Goal: Navigation & Orientation: Find specific page/section

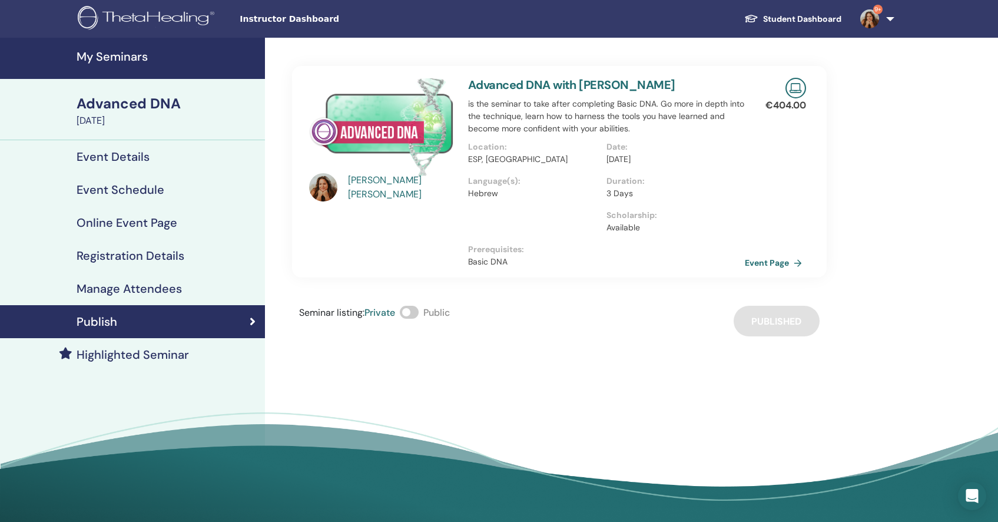
click at [137, 101] on div "Advanced DNA" at bounding box center [167, 104] width 181 height 20
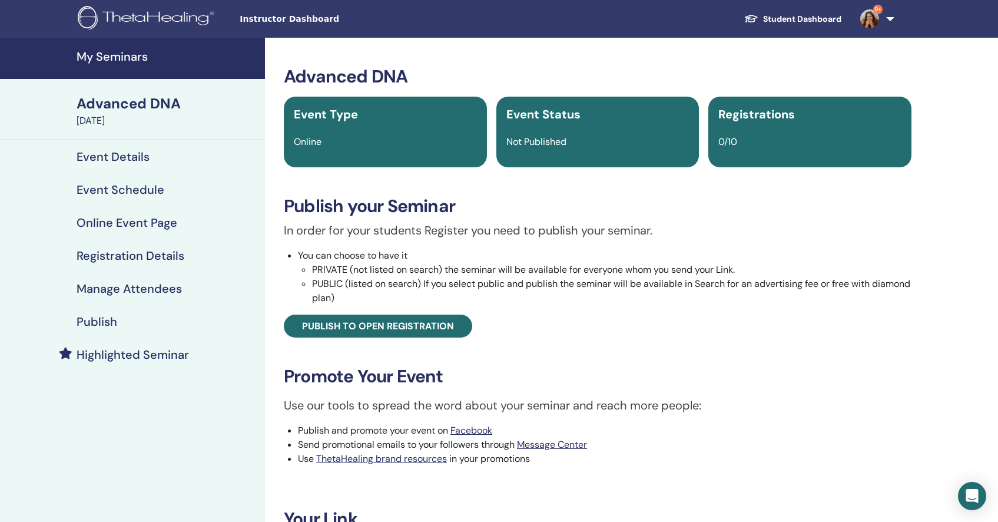
click at [114, 152] on h4 "Event Details" at bounding box center [113, 157] width 73 height 14
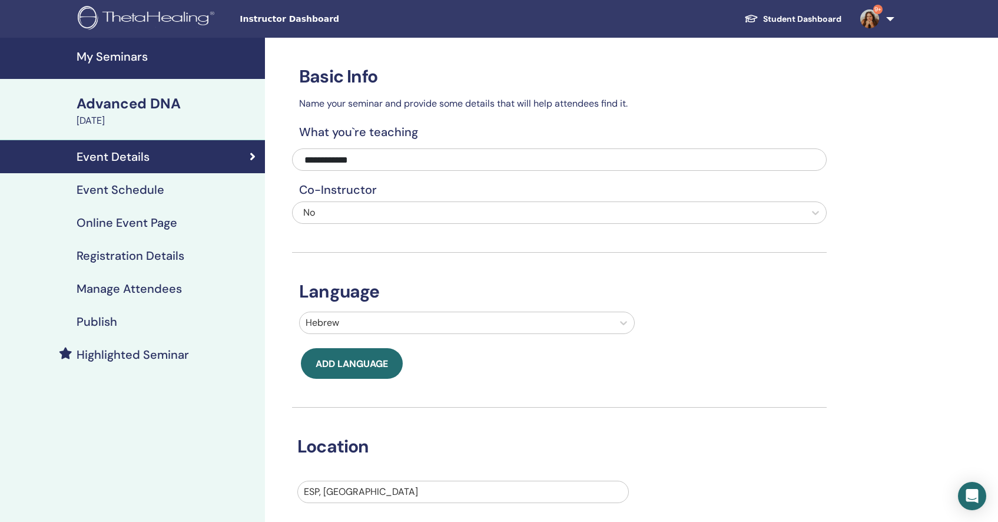
click at [135, 356] on h4 "Highlighted Seminar" at bounding box center [133, 354] width 112 height 14
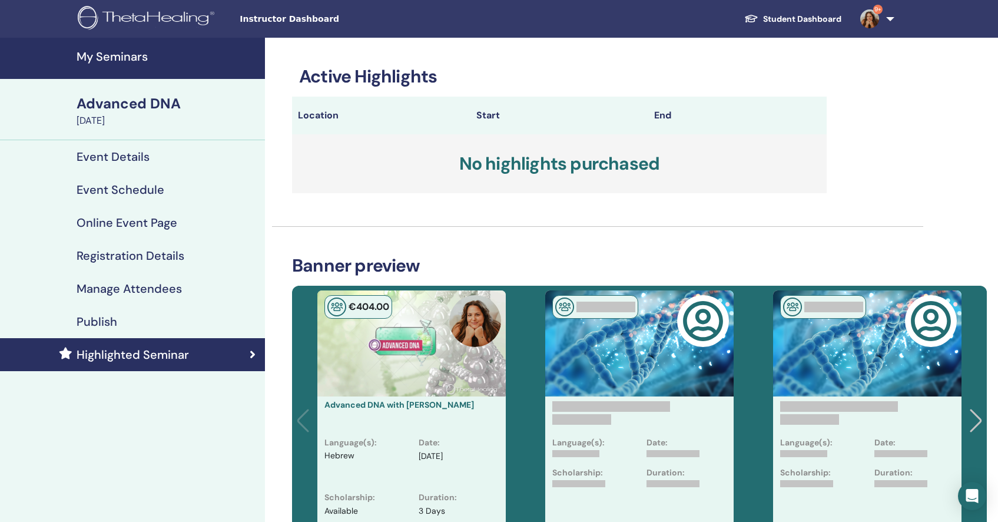
click at [819, 15] on link "Student Dashboard" at bounding box center [793, 19] width 116 height 22
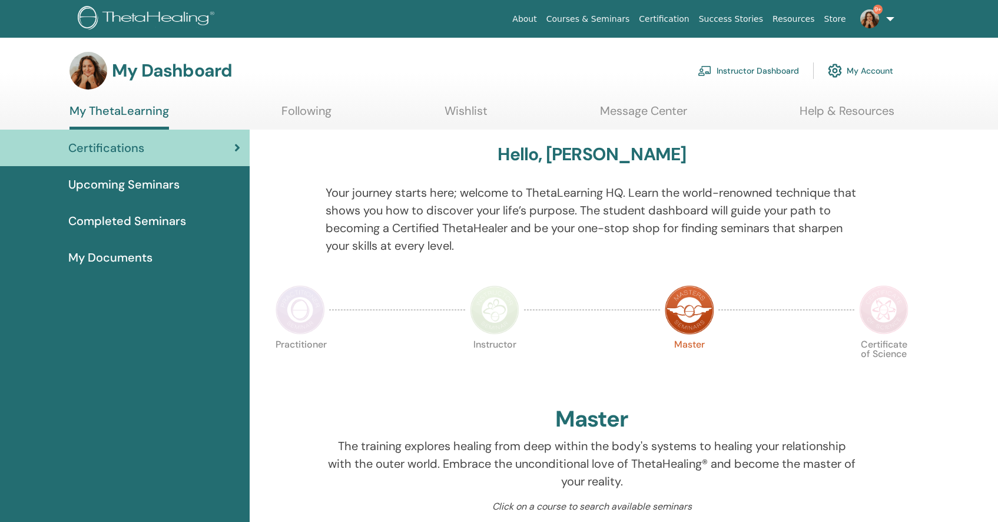
click at [752, 78] on link "Instructor Dashboard" at bounding box center [748, 71] width 101 height 26
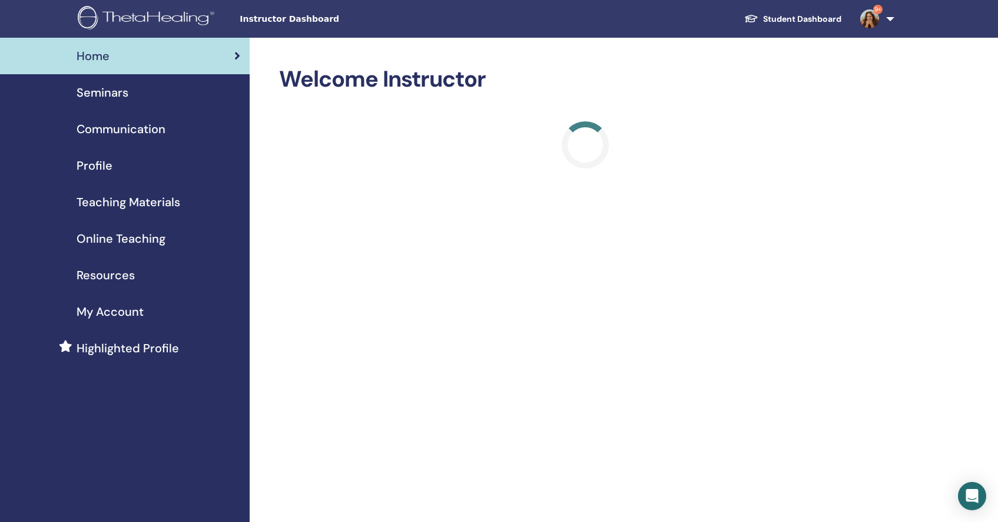
click at [91, 89] on span "Seminars" at bounding box center [103, 93] width 52 height 18
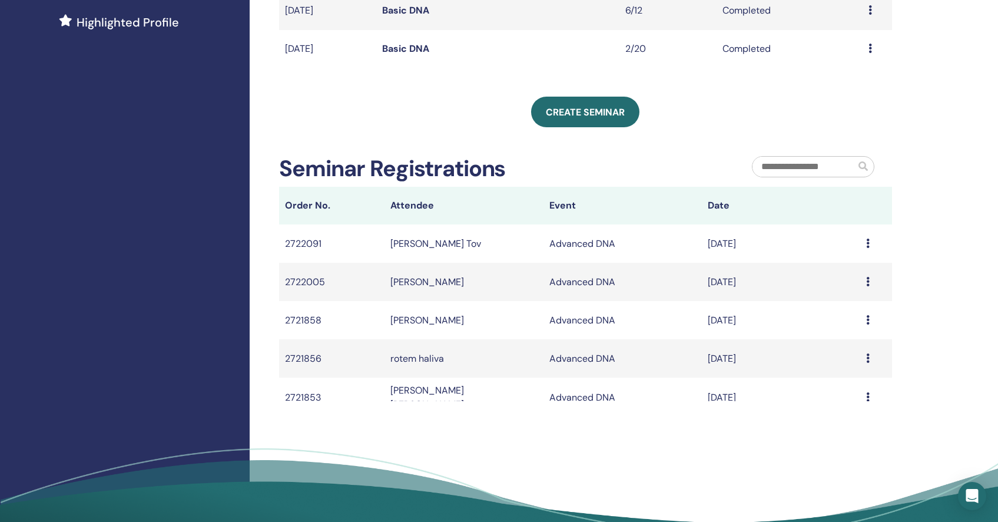
scroll to position [319, 0]
